Goal: Task Accomplishment & Management: Complete application form

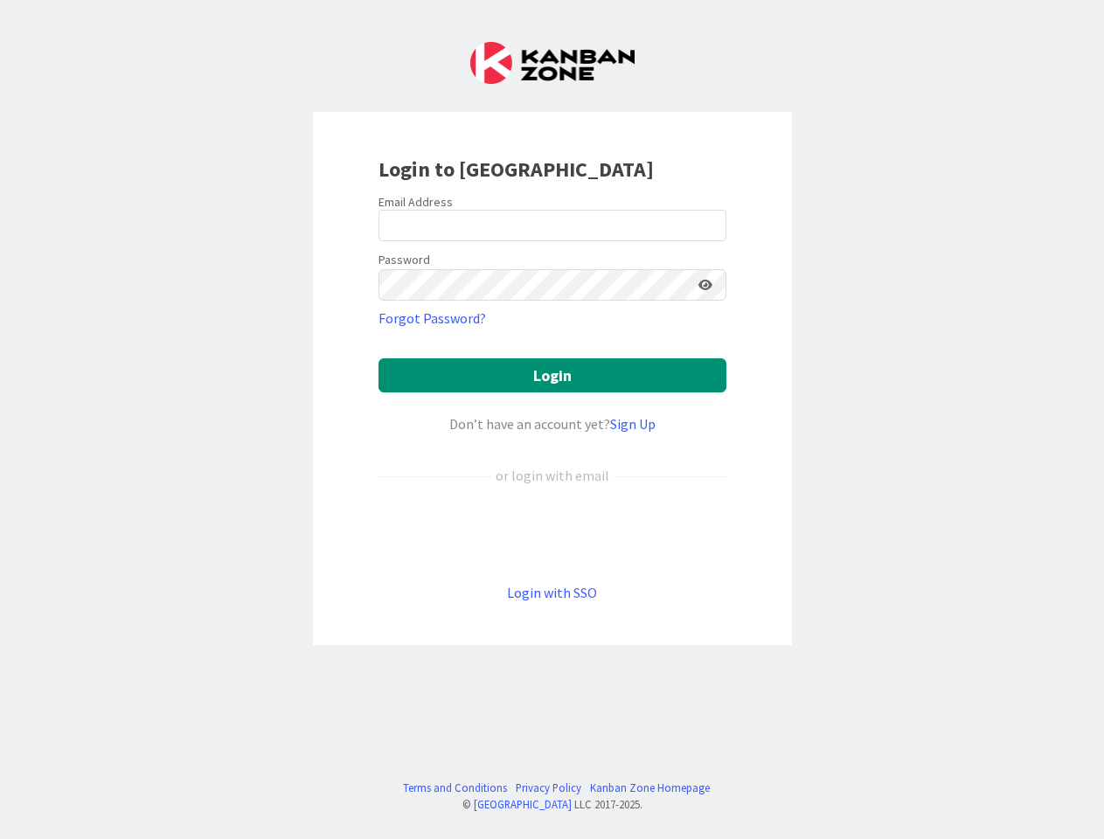
click at [552, 420] on div "Don’t have an account yet? Sign Up" at bounding box center [553, 424] width 348 height 21
click at [705, 285] on icon at bounding box center [705, 285] width 14 height 12
click at [553, 375] on button "Login" at bounding box center [553, 375] width 348 height 34
